Goal: Information Seeking & Learning: Learn about a topic

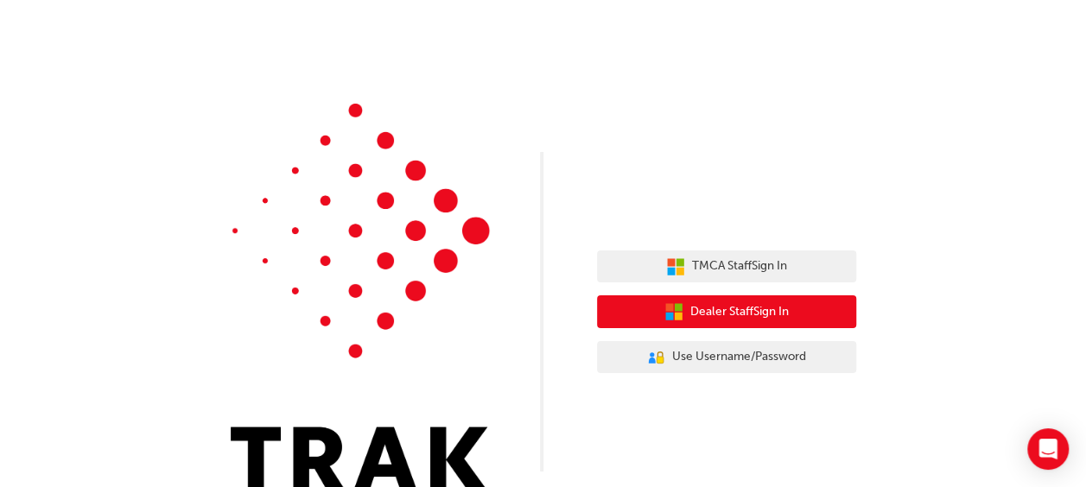
click at [685, 306] on button "Dealer Staff Sign In" at bounding box center [726, 312] width 259 height 33
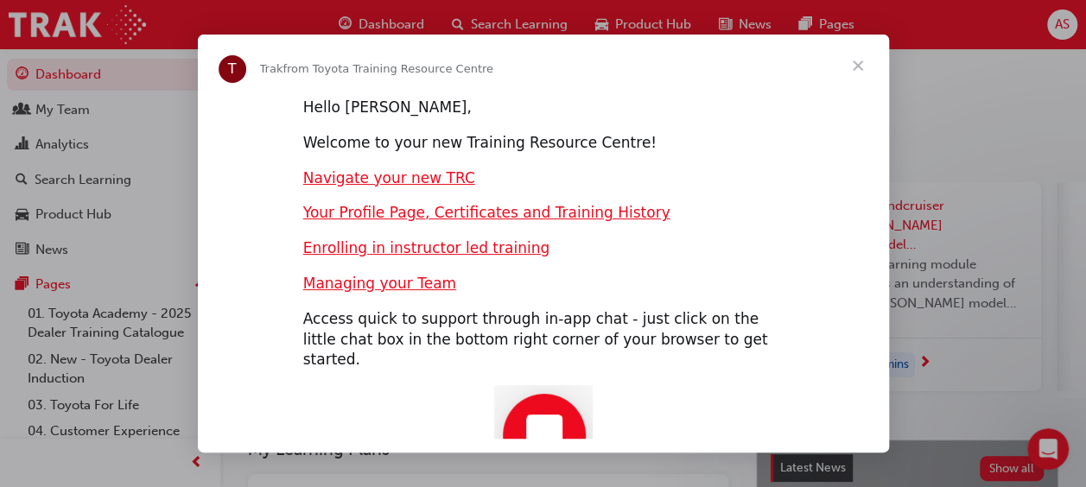
click at [863, 64] on span "Close" at bounding box center [858, 66] width 62 height 62
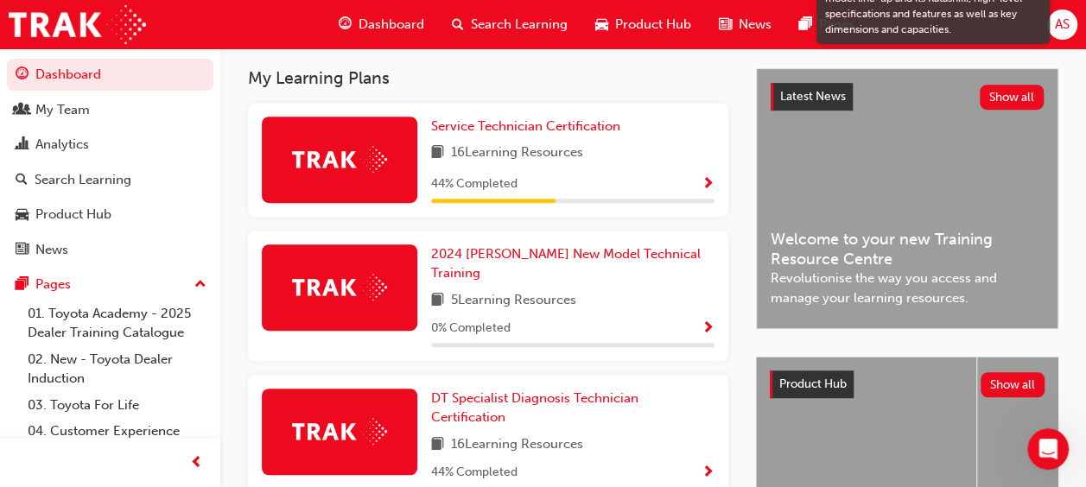
scroll to position [380, 0]
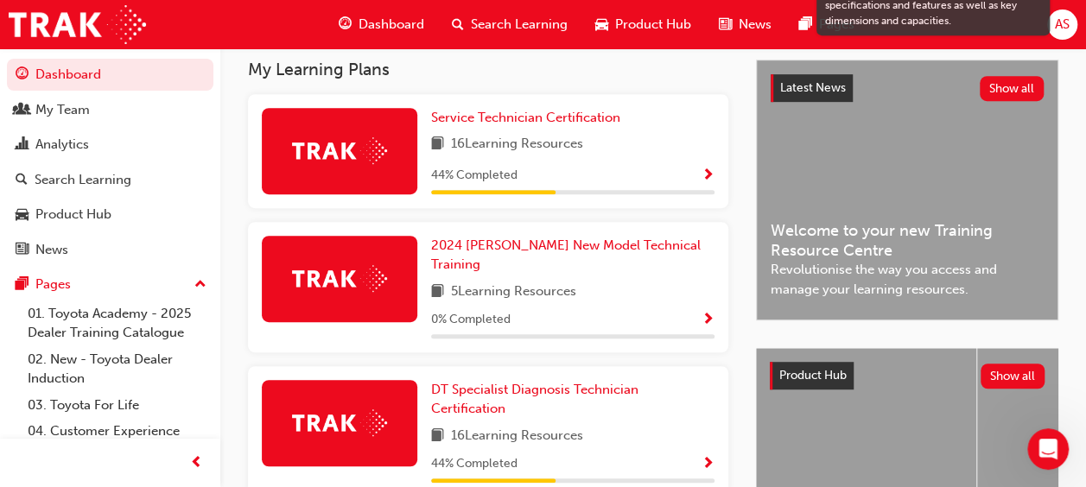
click at [707, 180] on span "Show Progress" at bounding box center [708, 177] width 13 height 16
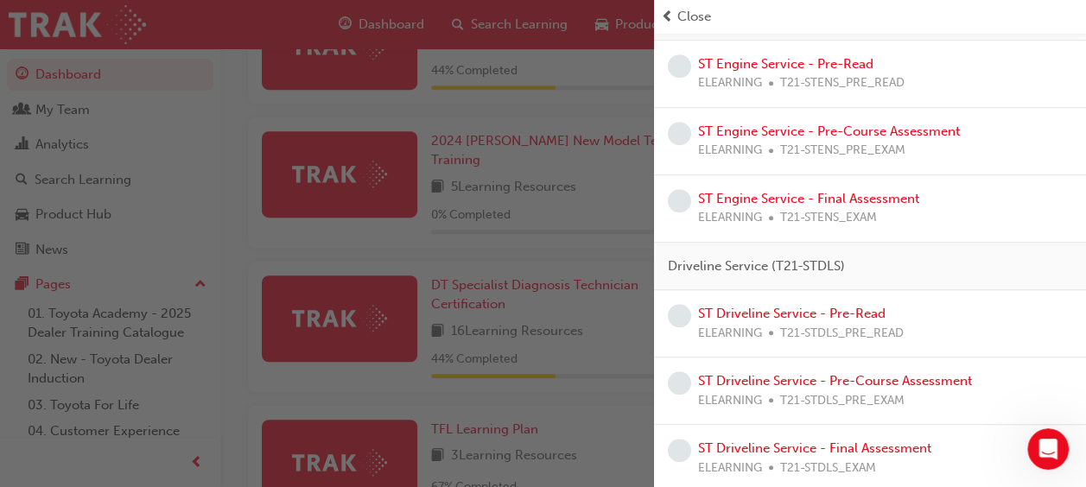
scroll to position [160, 0]
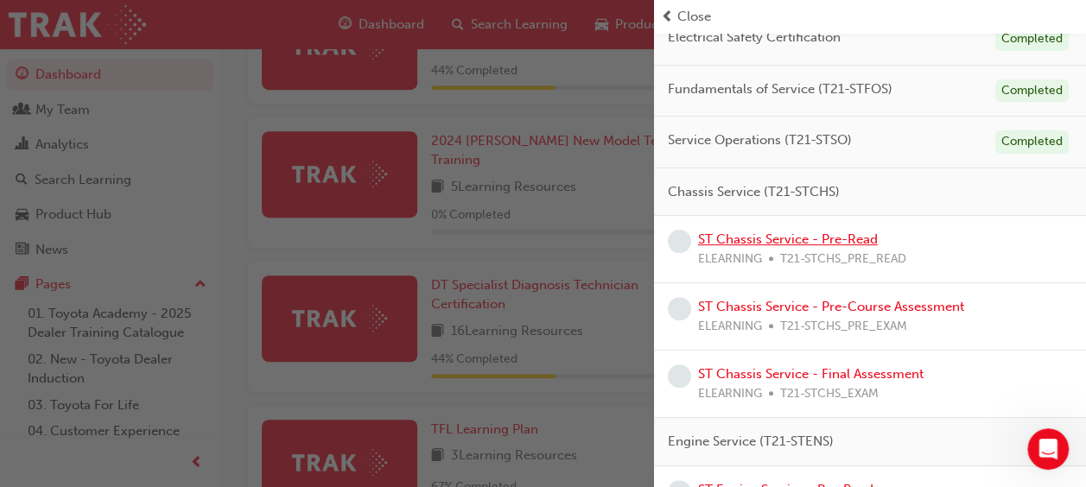
click at [818, 236] on link "ST Chassis Service - Pre-Read" at bounding box center [788, 240] width 180 height 16
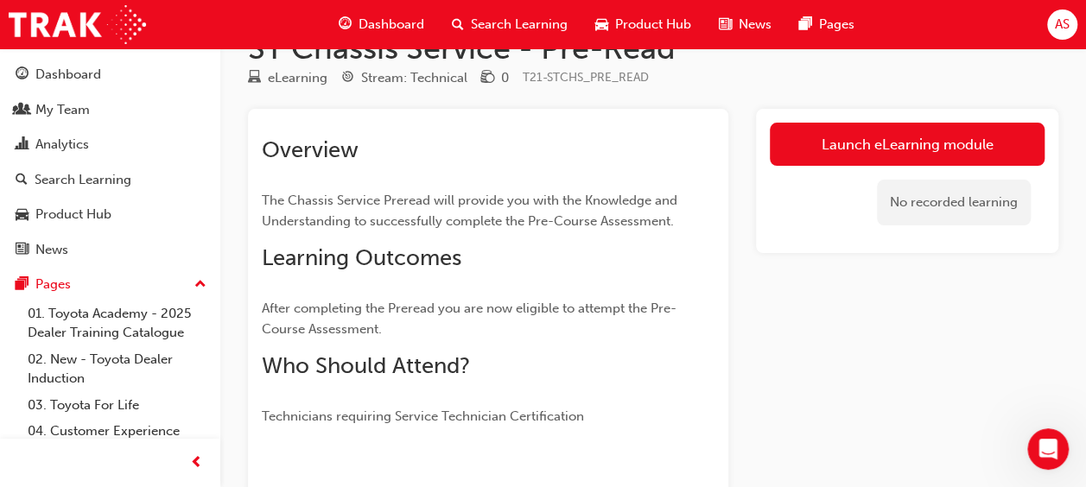
scroll to position [35, 0]
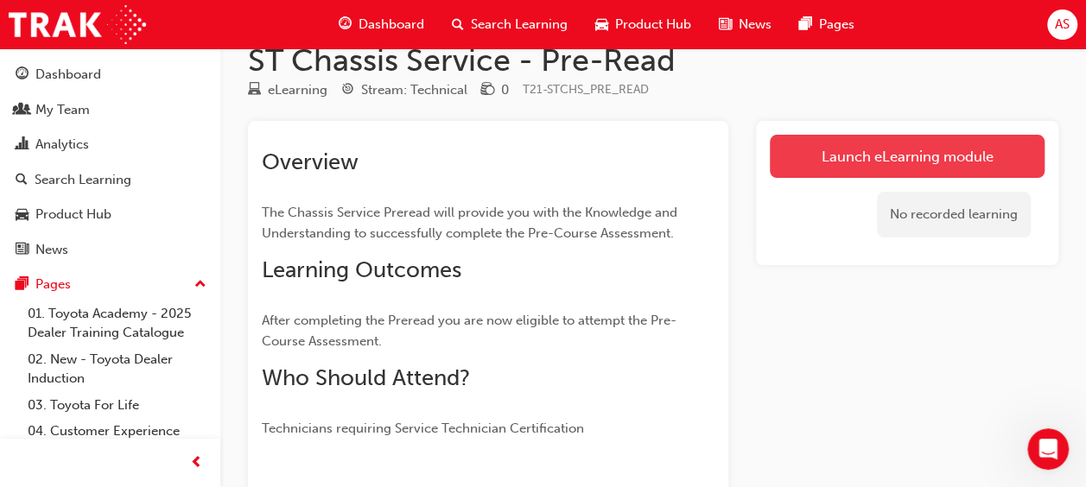
click at [947, 168] on link "Launch eLearning module" at bounding box center [907, 156] width 275 height 43
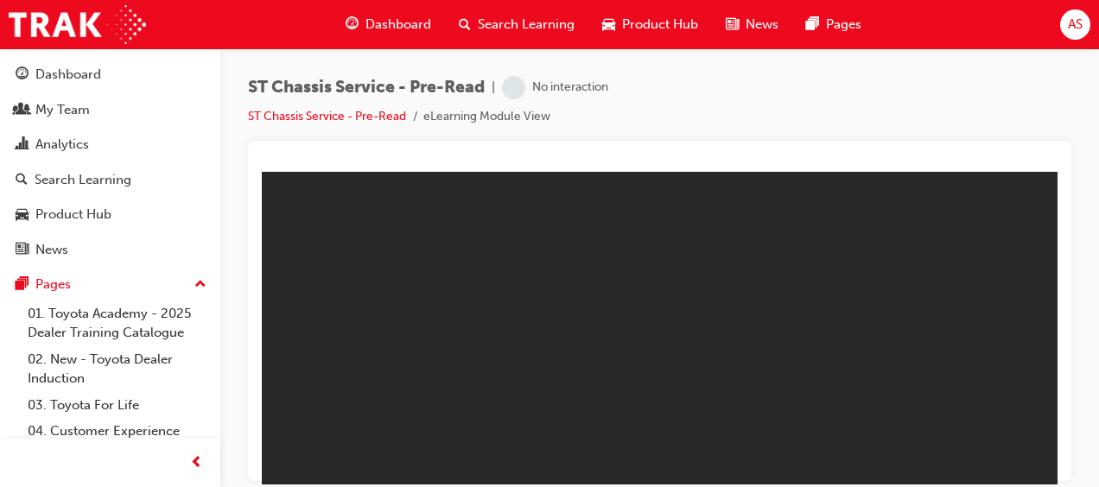
click at [857, 111] on div "ST Chassis Service - Pre-Read | No interaction ST Chassis Service - Pre-Read eL…" at bounding box center [660, 108] width 824 height 65
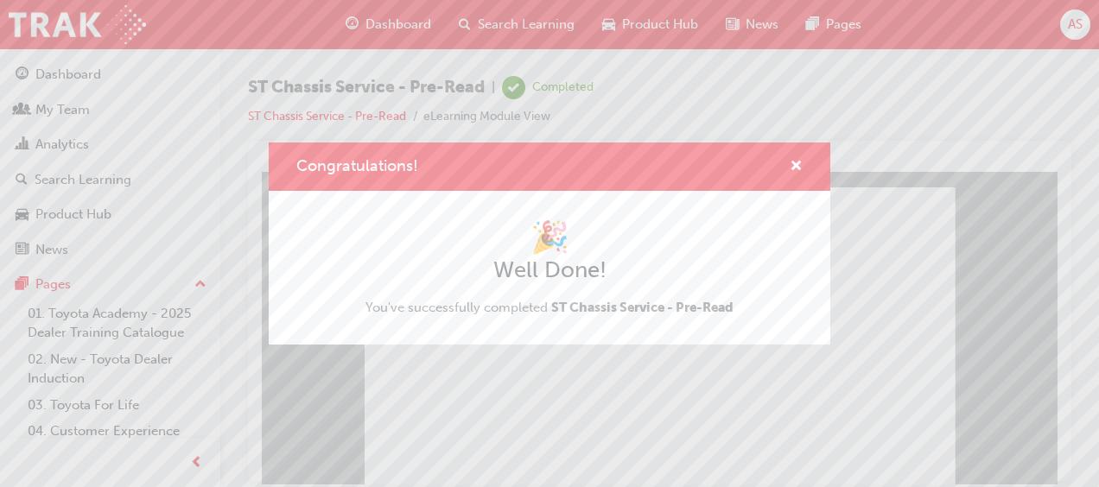
click at [531, 312] on span "You've successfully completed ST Chassis Service - Pre-Read" at bounding box center [550, 308] width 368 height 16
click at [796, 166] on span "cross-icon" at bounding box center [796, 168] width 13 height 16
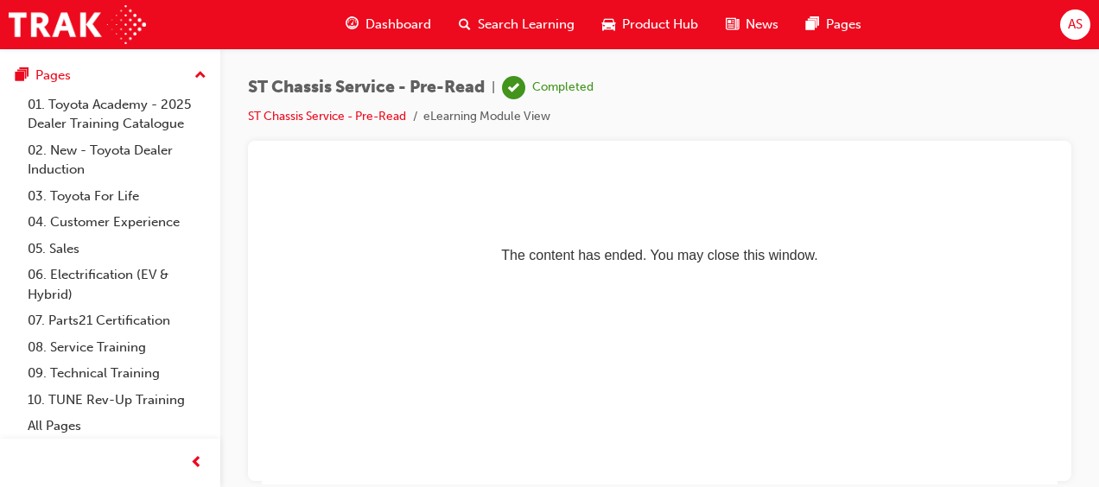
scroll to position [211, 0]
click at [192, 468] on span "prev-icon" at bounding box center [196, 464] width 13 height 22
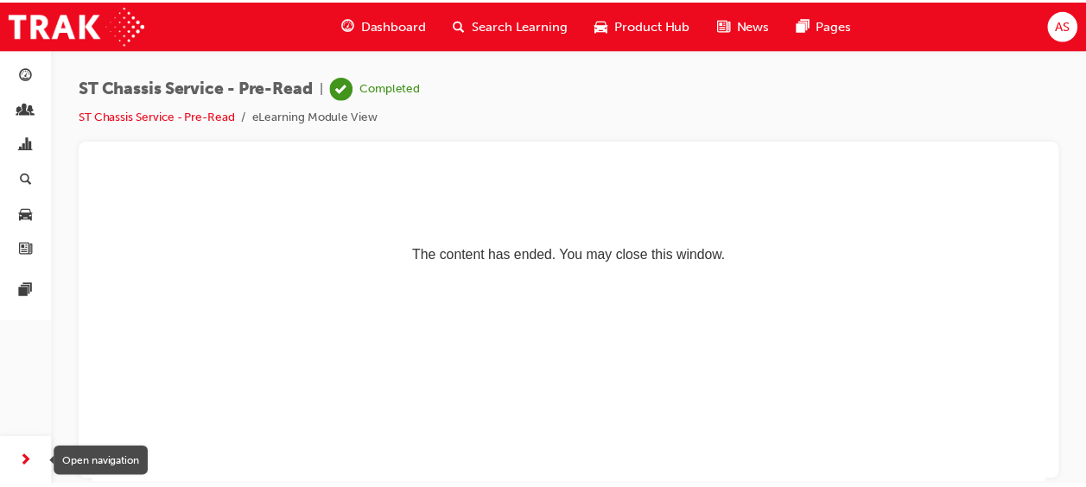
scroll to position [0, 0]
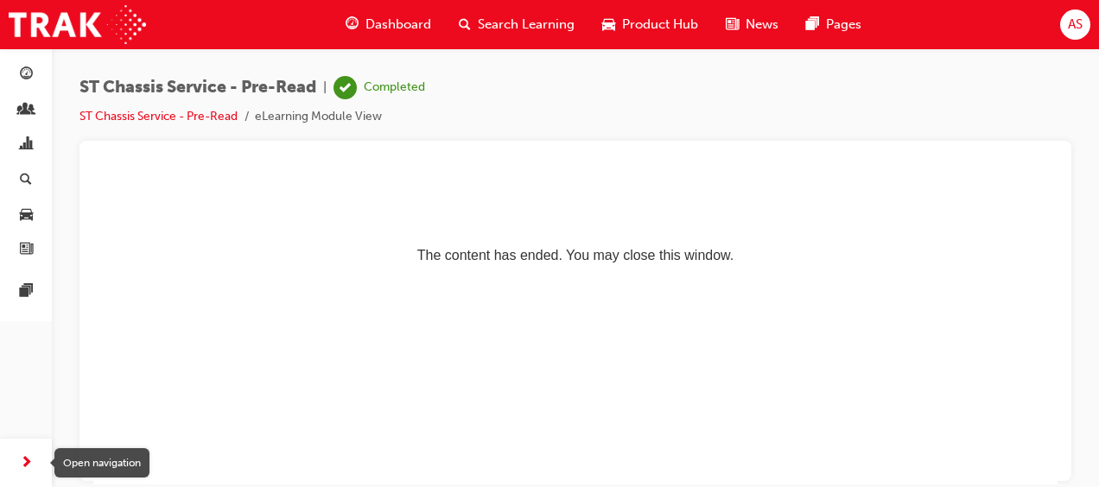
click at [29, 462] on span "next-icon" at bounding box center [26, 464] width 13 height 22
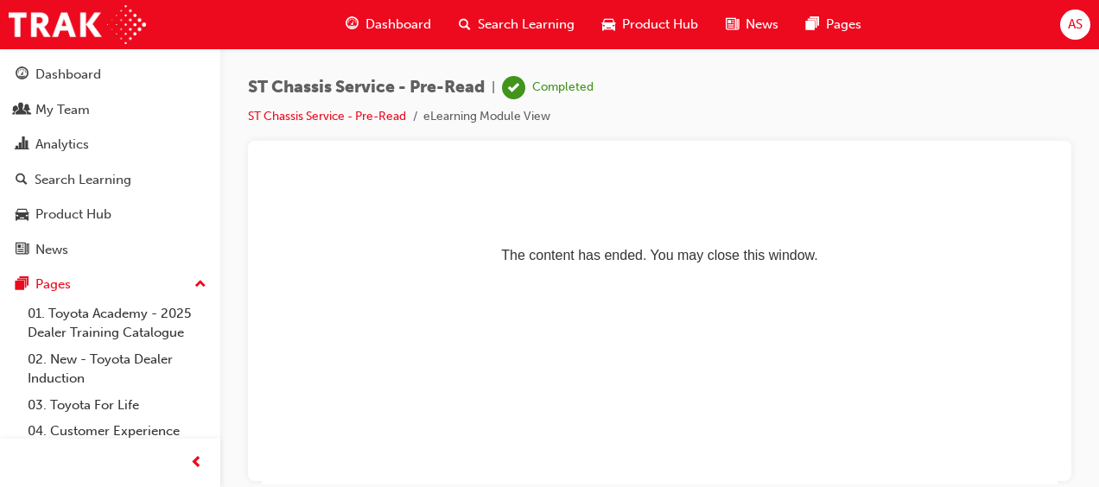
click at [399, 24] on span "Dashboard" at bounding box center [399, 25] width 66 height 20
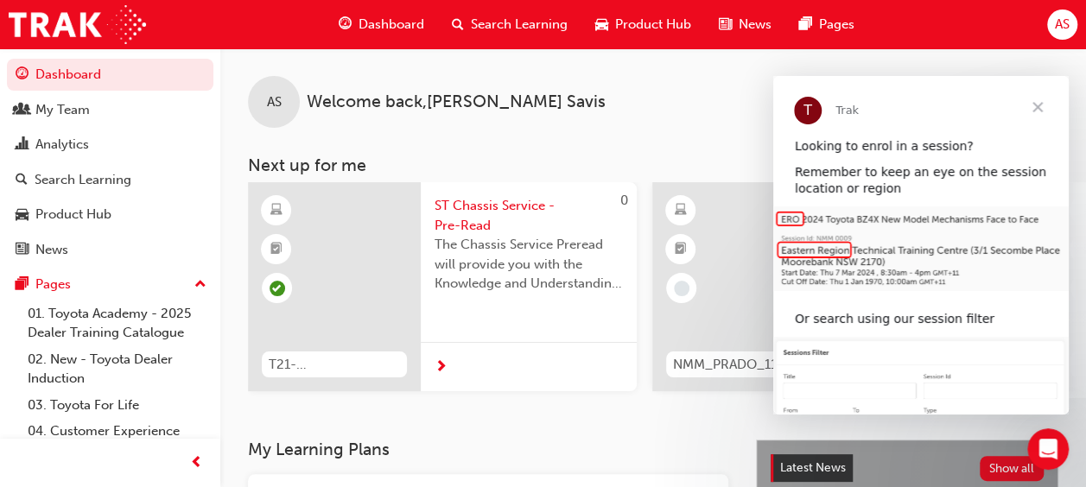
click at [1040, 106] on span "Close" at bounding box center [1038, 107] width 62 height 62
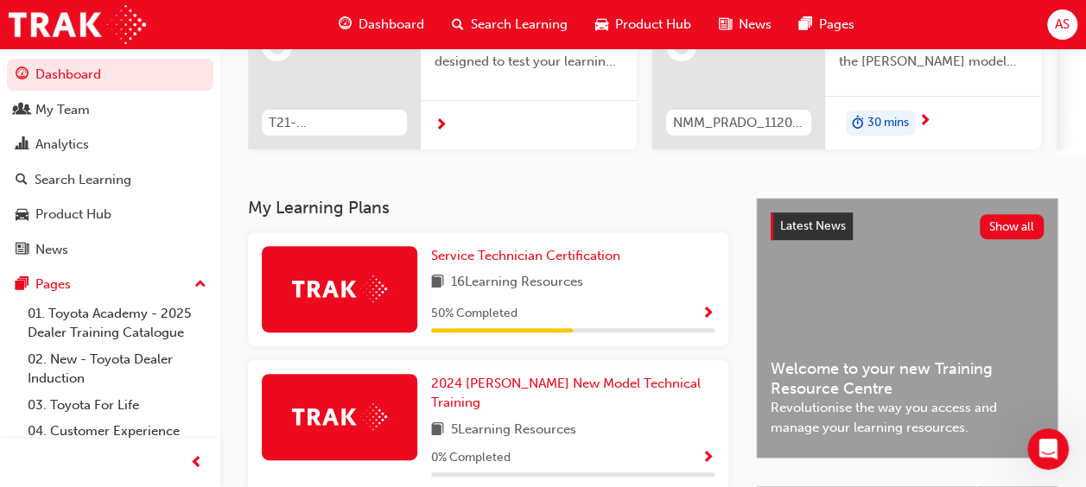
scroll to position [277, 0]
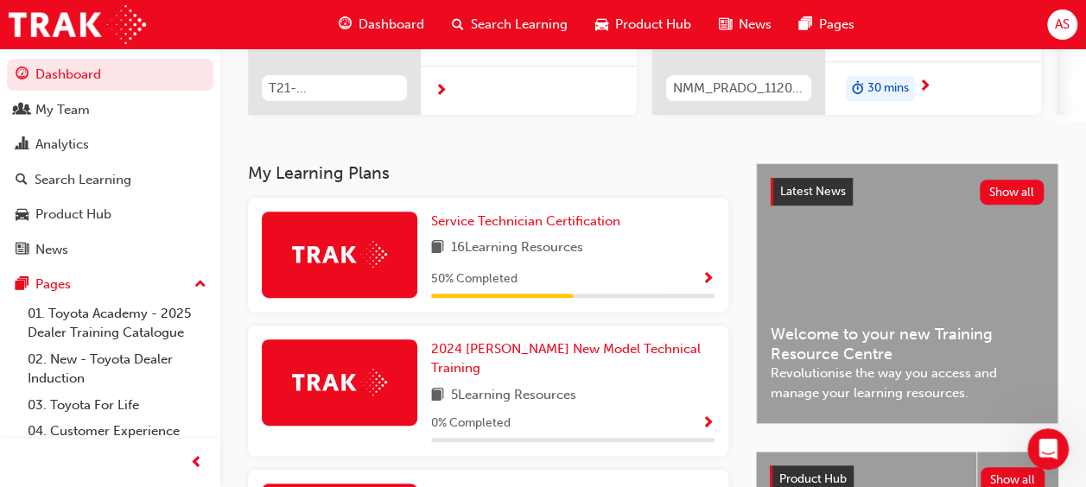
click at [710, 287] on span "Show Progress" at bounding box center [708, 280] width 13 height 16
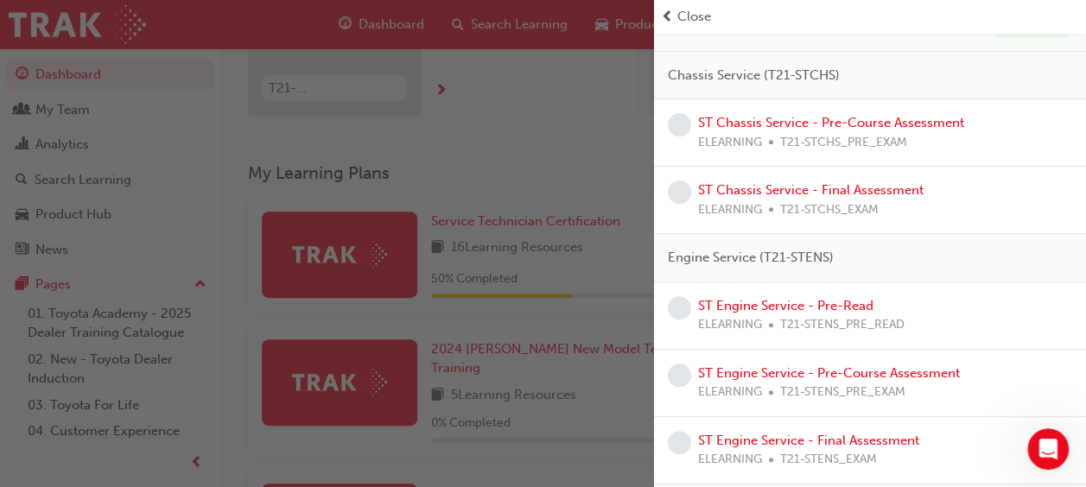
scroll to position [275, 0]
click at [846, 308] on link "ST Engine Service - Pre-Read" at bounding box center [785, 308] width 175 height 16
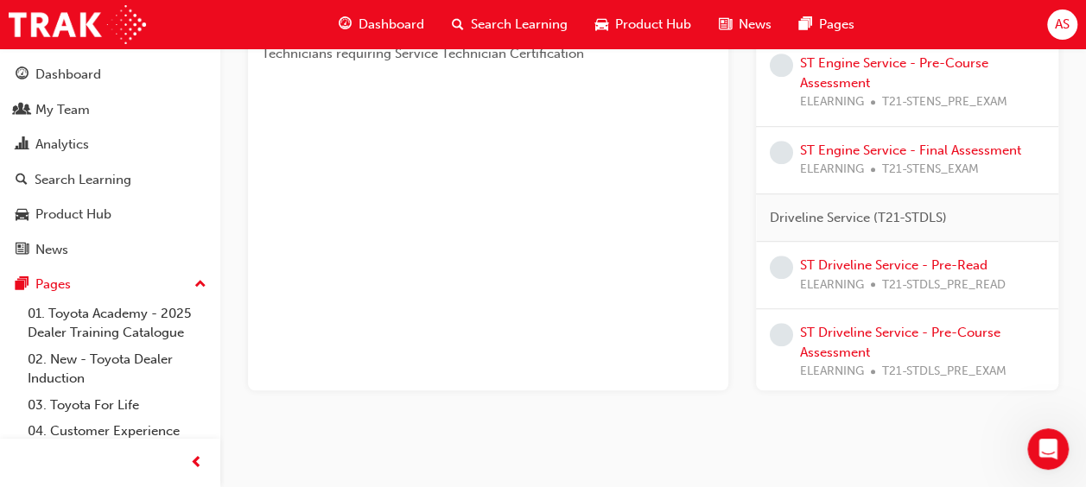
scroll to position [488, 0]
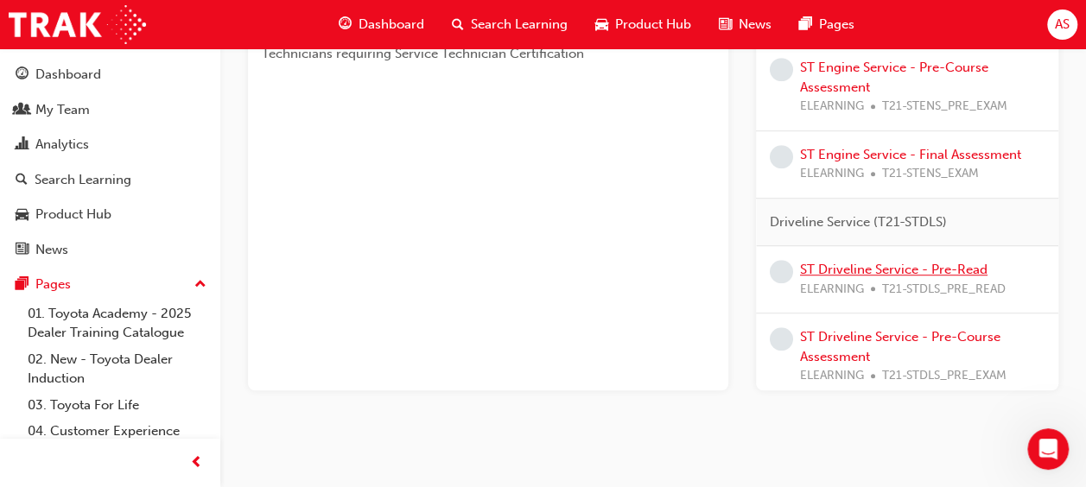
click at [885, 277] on link "ST Driveline Service - Pre-Read" at bounding box center [894, 270] width 188 height 16
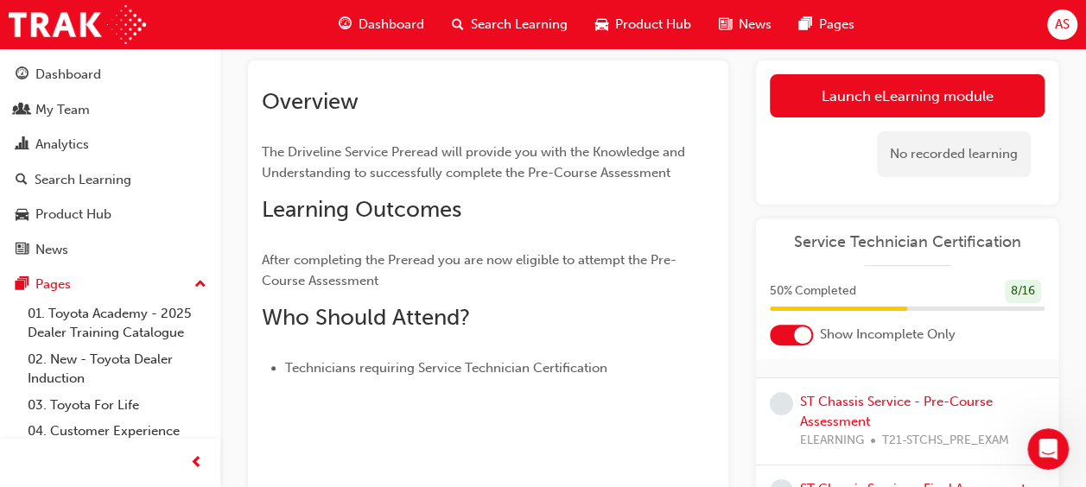
scroll to position [104, 0]
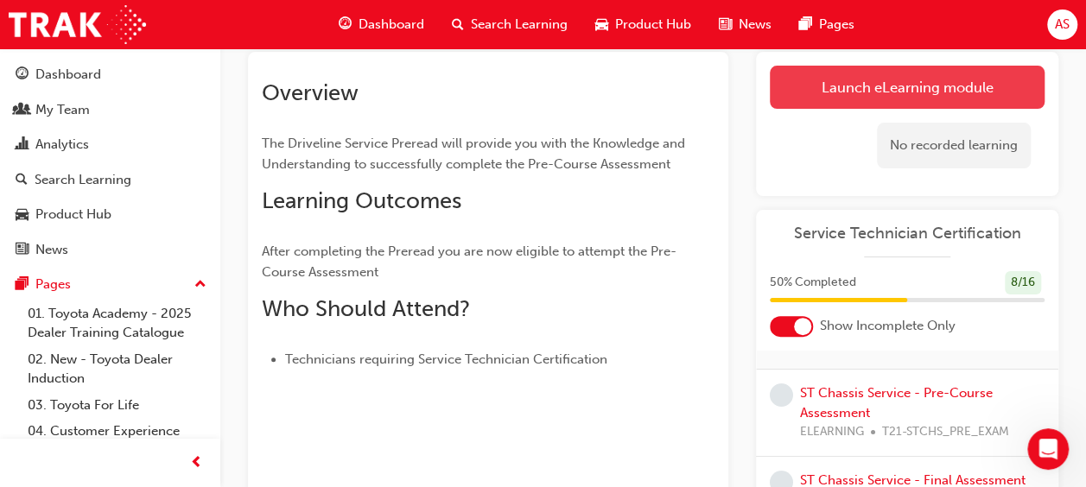
click at [914, 100] on link "Launch eLearning module" at bounding box center [907, 87] width 275 height 43
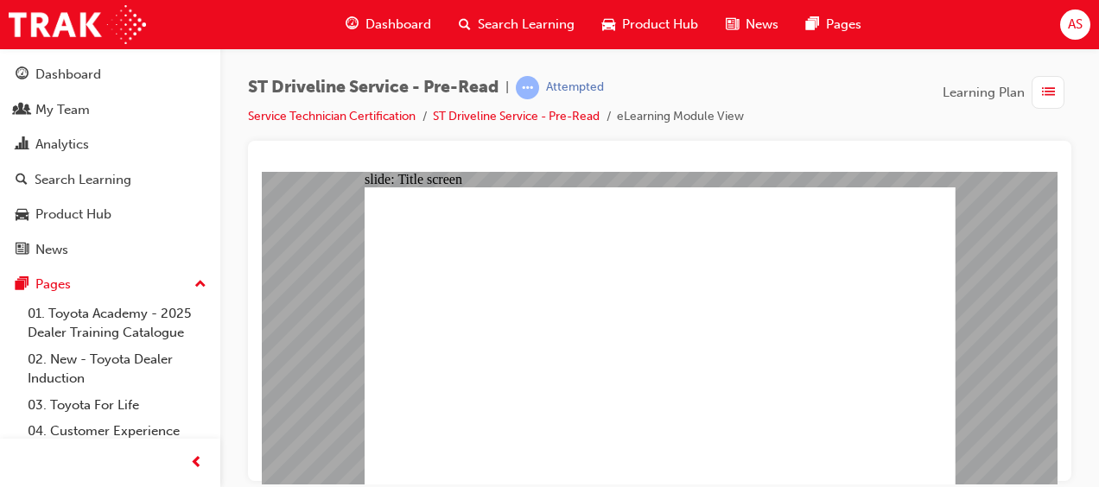
click at [966, 412] on div "slide: Title screen Oval 1 ST Driveline Service Pre-Read START ST Driveline Ser…" at bounding box center [660, 327] width 796 height 313
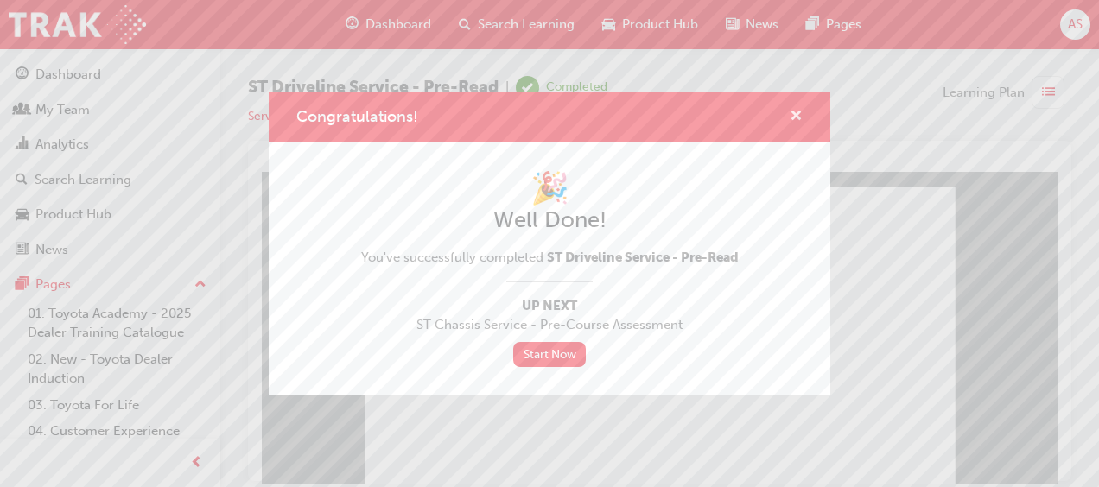
drag, startPoint x: 789, startPoint y: 107, endPoint x: 797, endPoint y: 115, distance: 11.0
click at [797, 115] on div "Congratulations!" at bounding box center [789, 117] width 27 height 22
click at [797, 115] on span "cross-icon" at bounding box center [796, 118] width 13 height 16
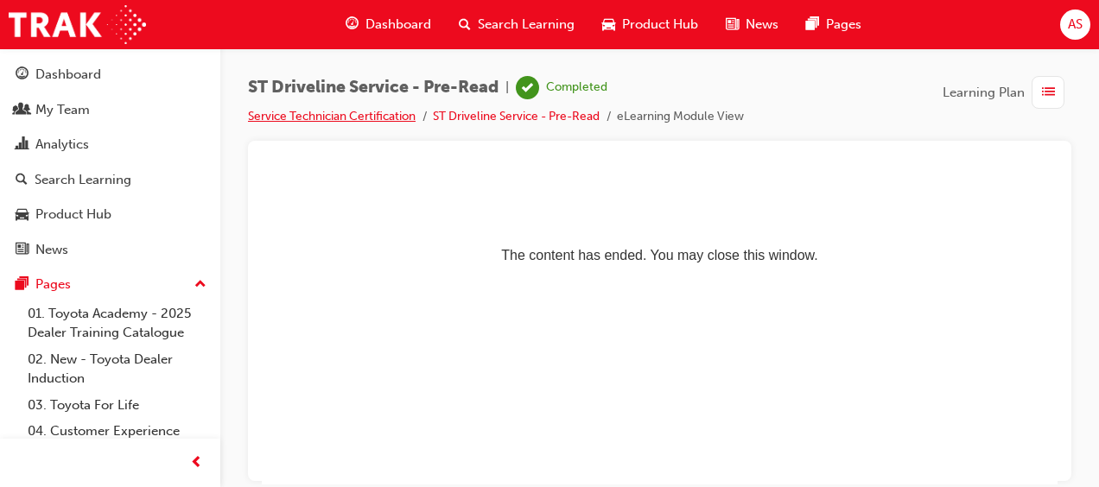
click at [348, 121] on link "Service Technician Certification" at bounding box center [332, 116] width 168 height 15
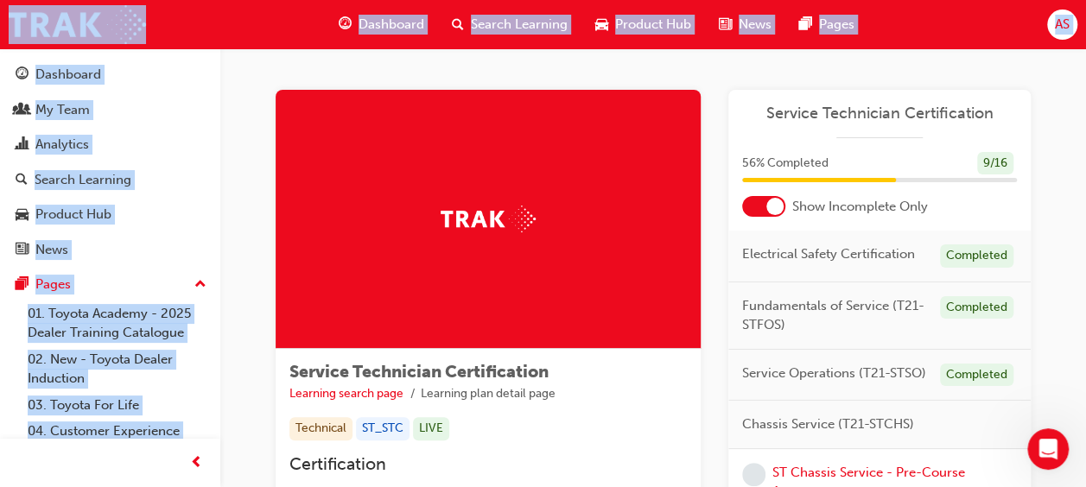
click at [460, 159] on div at bounding box center [488, 219] width 425 height 259
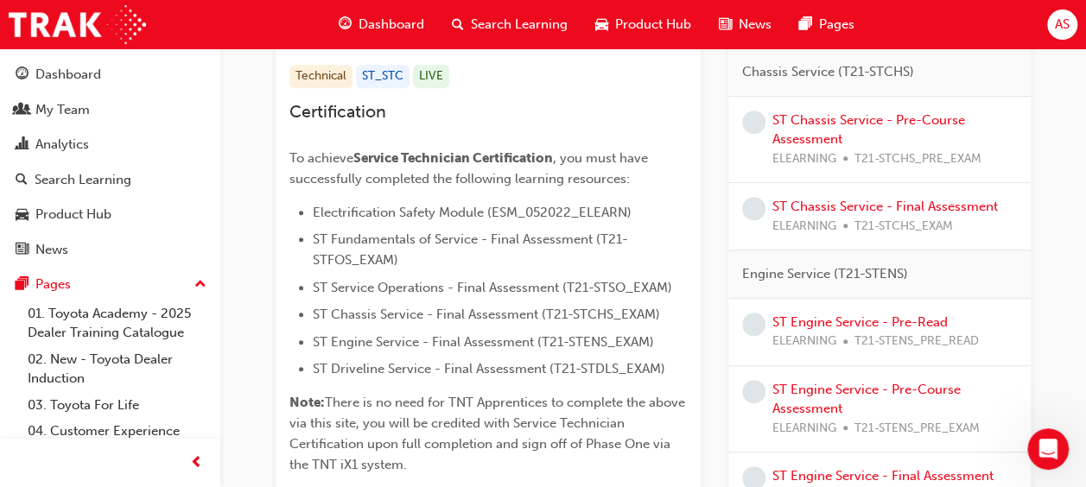
scroll to position [318, 0]
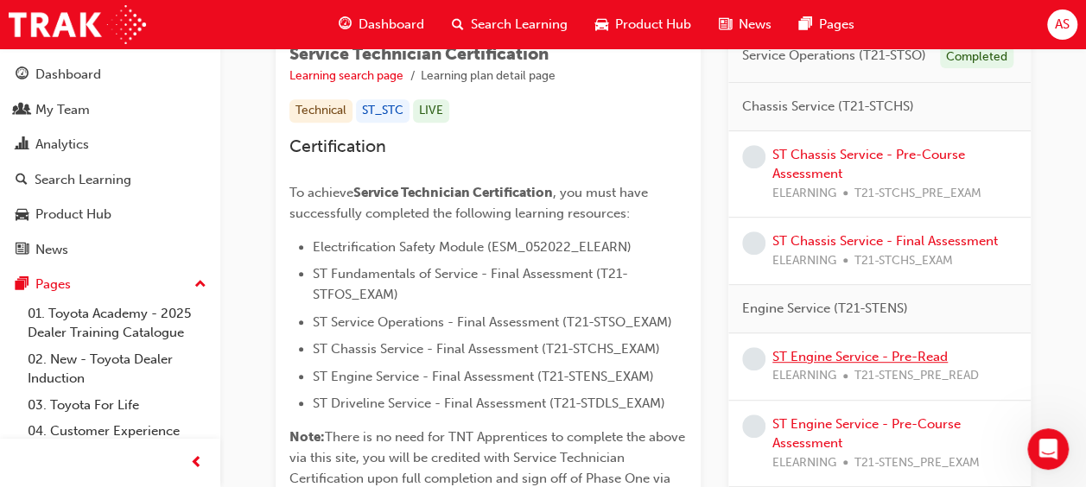
click at [883, 353] on link "ST Engine Service - Pre-Read" at bounding box center [860, 357] width 175 height 16
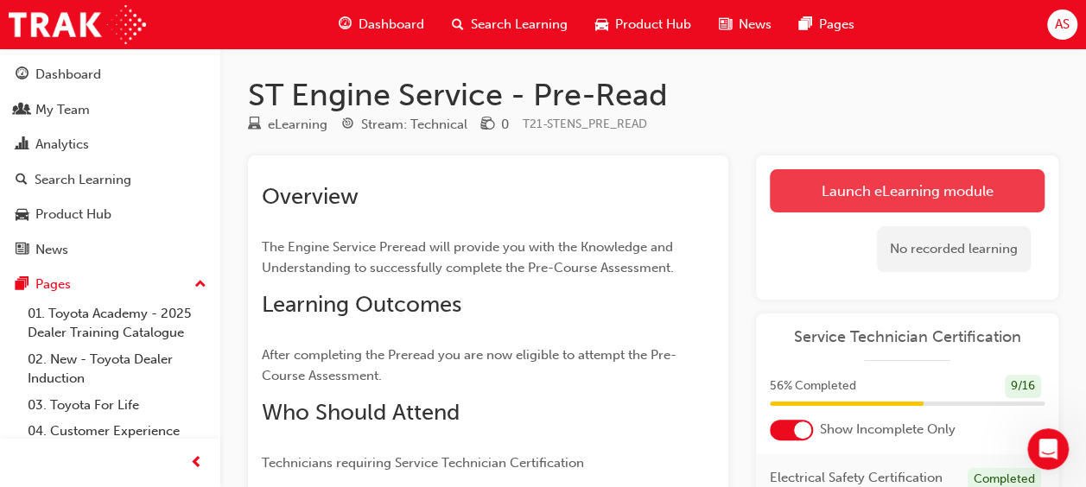
click at [946, 187] on link "Launch eLearning module" at bounding box center [907, 190] width 275 height 43
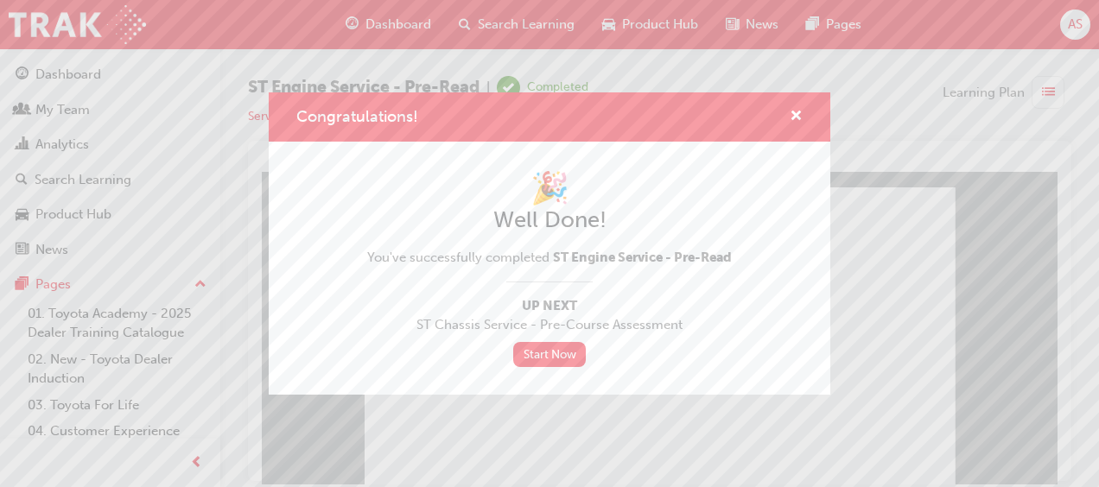
click at [806, 114] on div "Congratulations!" at bounding box center [550, 116] width 562 height 49
click at [795, 116] on span "cross-icon" at bounding box center [796, 118] width 13 height 16
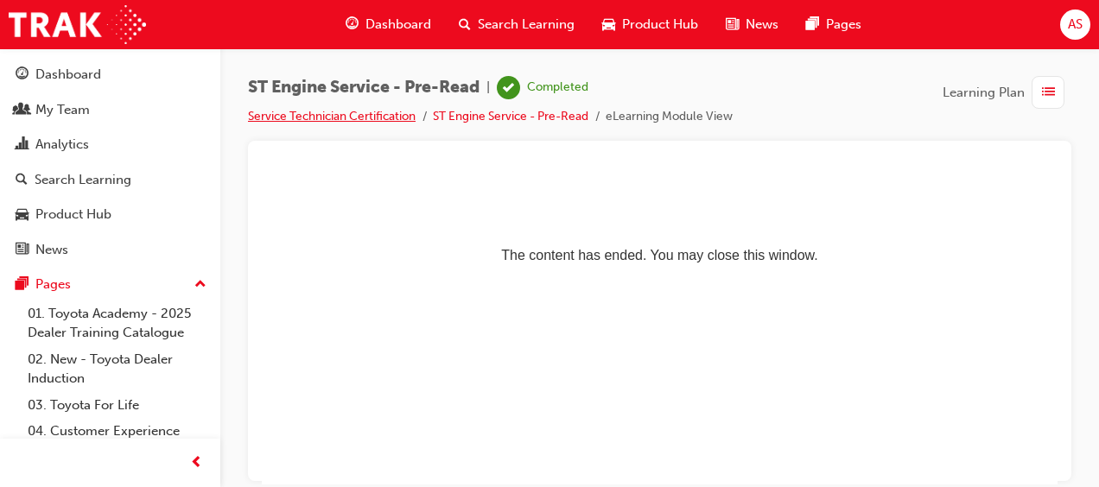
click at [328, 113] on link "Service Technician Certification" at bounding box center [332, 116] width 168 height 15
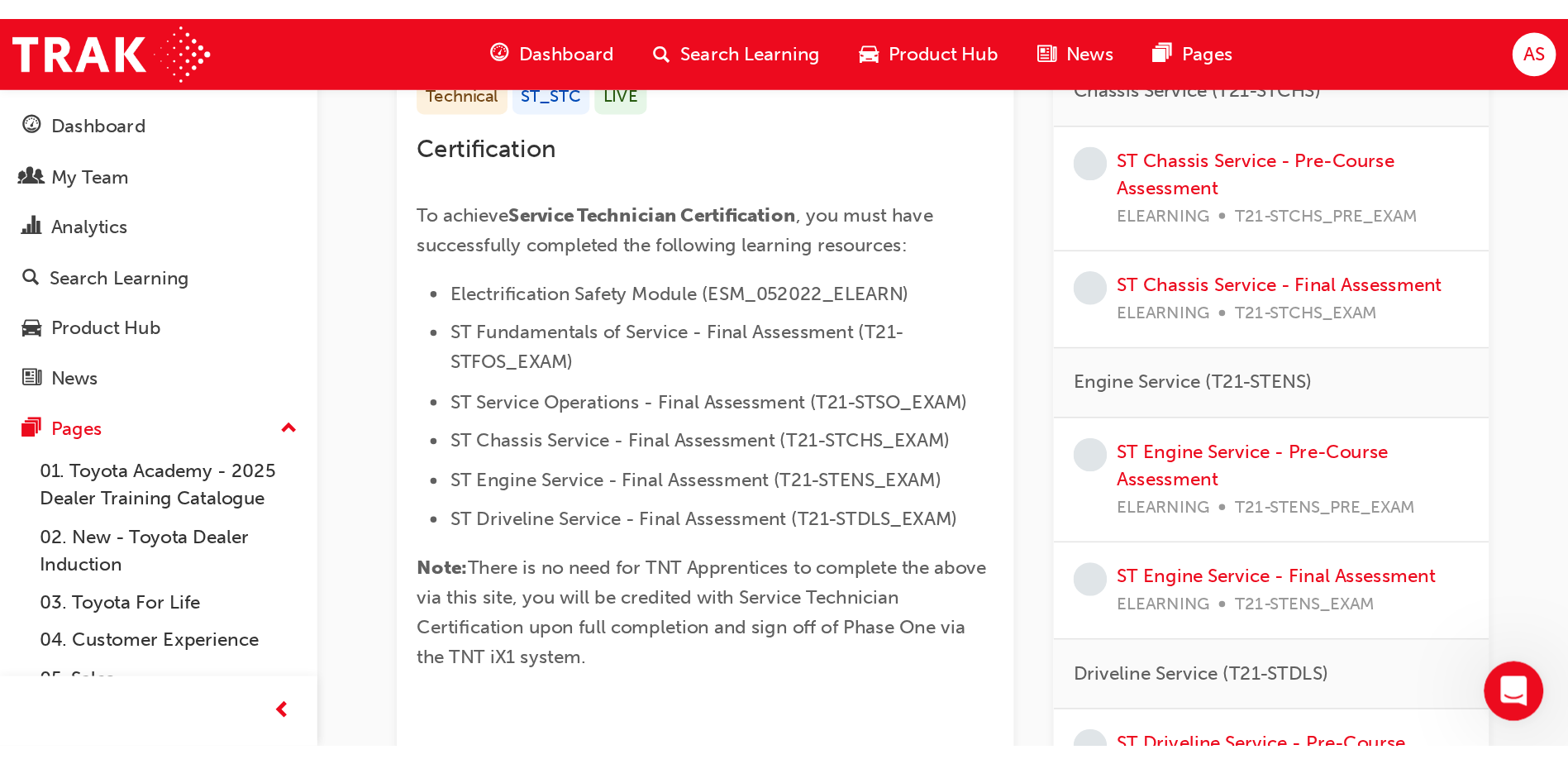
scroll to position [320, 0]
